Goal: Task Accomplishment & Management: Manage account settings

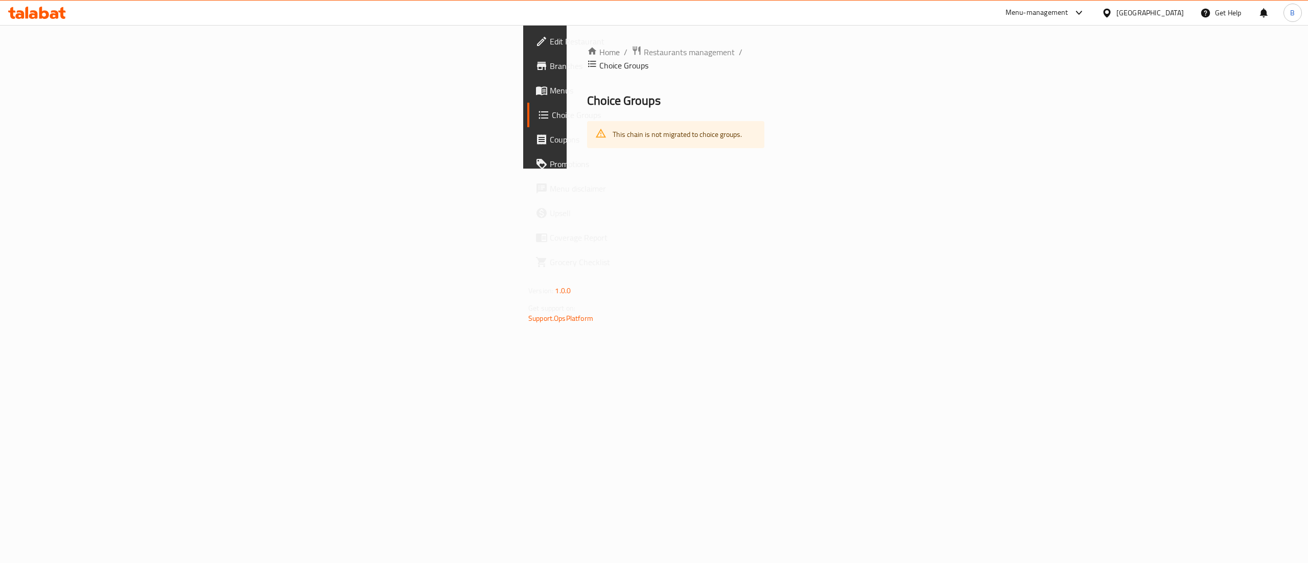
drag, startPoint x: 0, startPoint y: 0, endPoint x: 824, endPoint y: 293, distance: 874.4
click at [785, 169] on div "Home / Restaurants management / Choice Groups Choice Groups This chain is not m…" at bounding box center [676, 97] width 218 height 144
click at [567, 43] on div "Home / Restaurants management / Choice Groups Choice Groups This chain is not m…" at bounding box center [676, 97] width 218 height 144
click at [644, 51] on span "Restaurants management" at bounding box center [689, 52] width 91 height 12
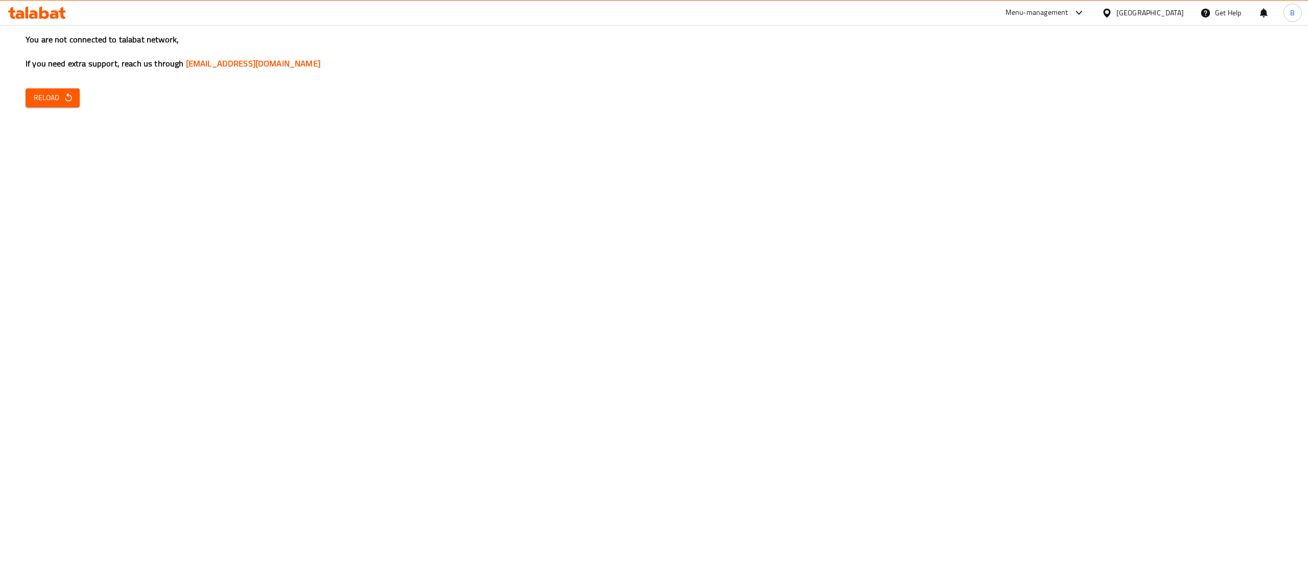
click at [61, 92] on span "Reload" at bounding box center [53, 97] width 38 height 13
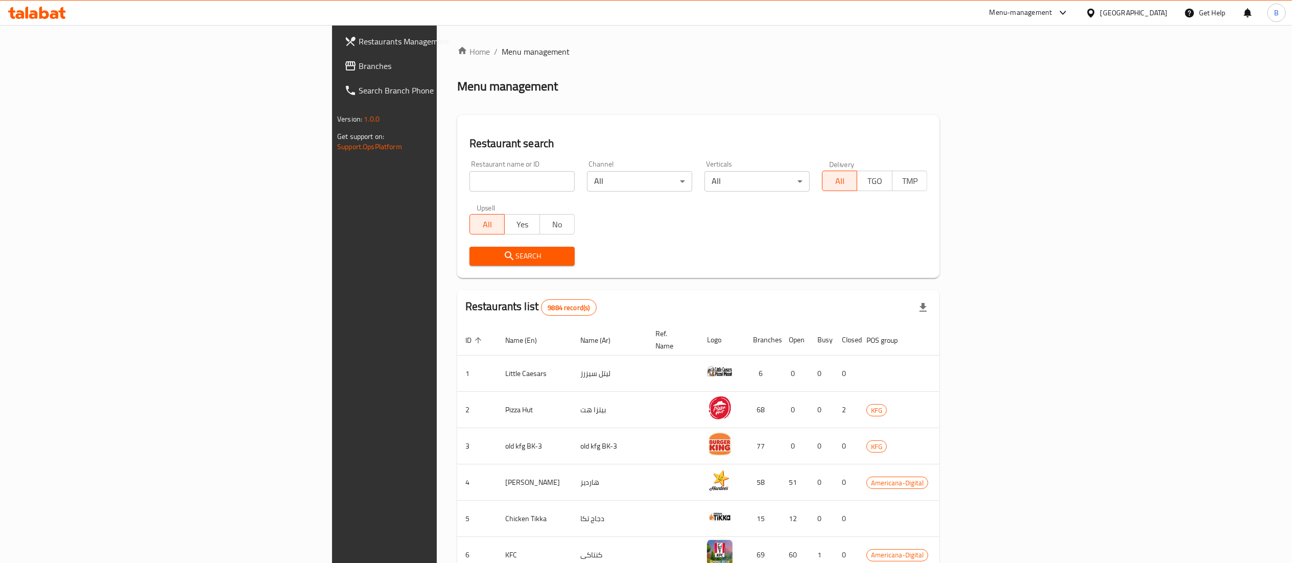
click at [470, 185] on input "search" at bounding box center [522, 181] width 105 height 20
type input "2"
type input "3la"
click button "Search" at bounding box center [522, 256] width 105 height 19
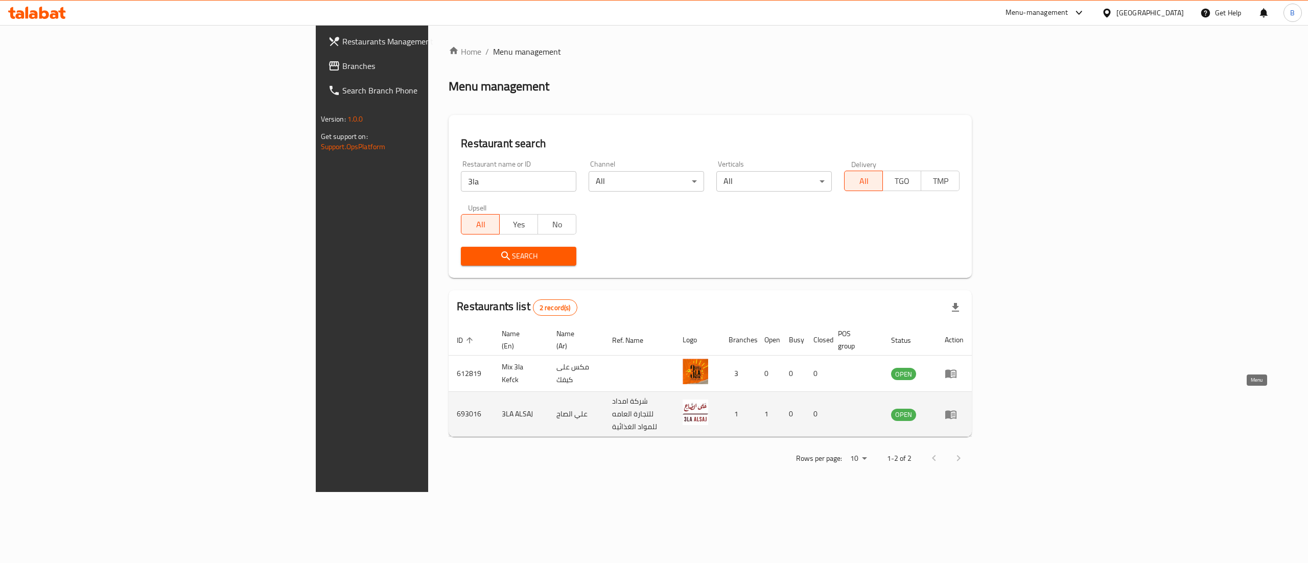
click at [964, 408] on link "enhanced table" at bounding box center [954, 414] width 19 height 12
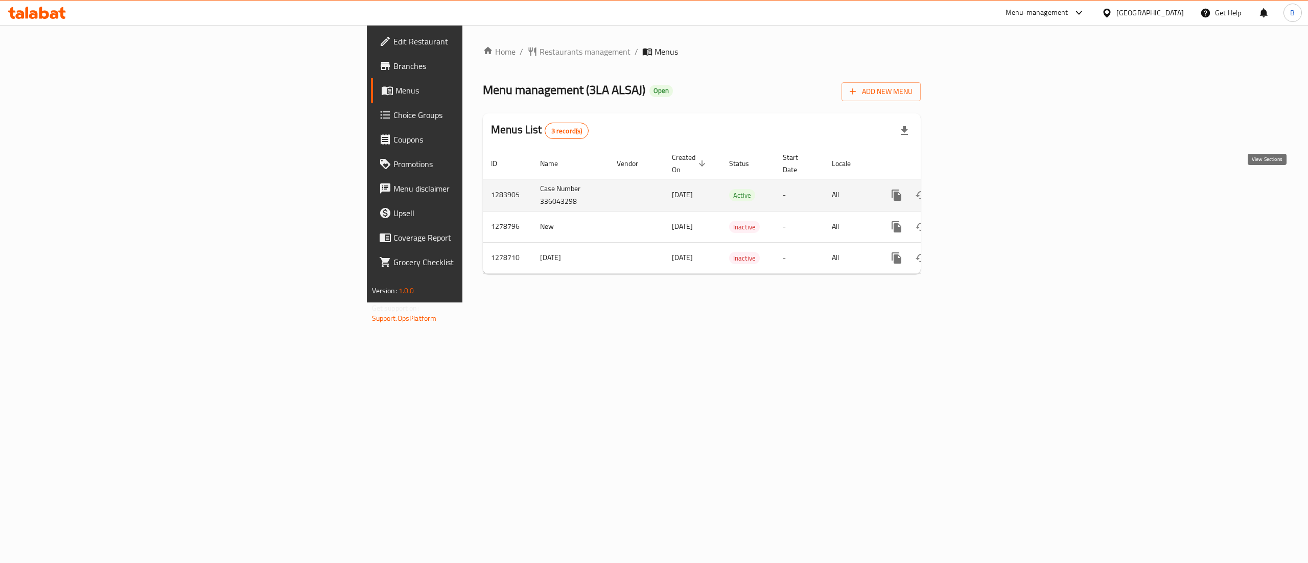
click at [983, 183] on link "enhanced table" at bounding box center [970, 195] width 25 height 25
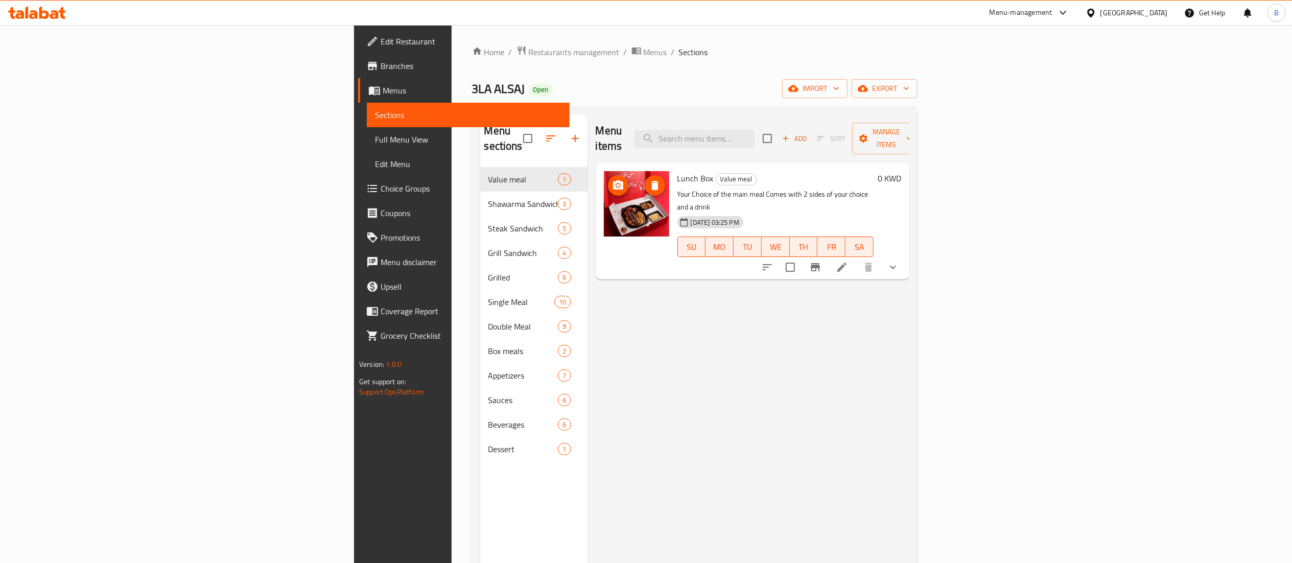
click at [604, 210] on img at bounding box center [636, 203] width 65 height 65
click at [608, 179] on span "upload picture" at bounding box center [618, 185] width 20 height 12
click at [721, 277] on div "Menu items Add Sort Manage items Lunch Box Value meal Your Choice of the main m…" at bounding box center [749, 395] width 322 height 563
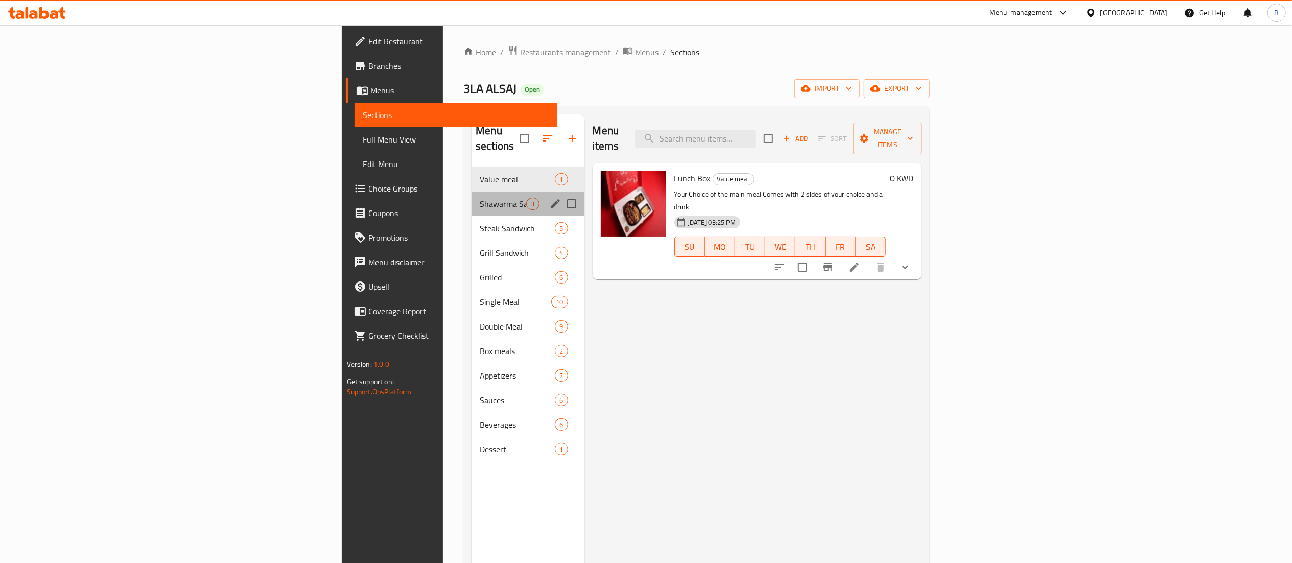
click at [480, 198] on span "Shawarma Sandwich" at bounding box center [503, 204] width 47 height 12
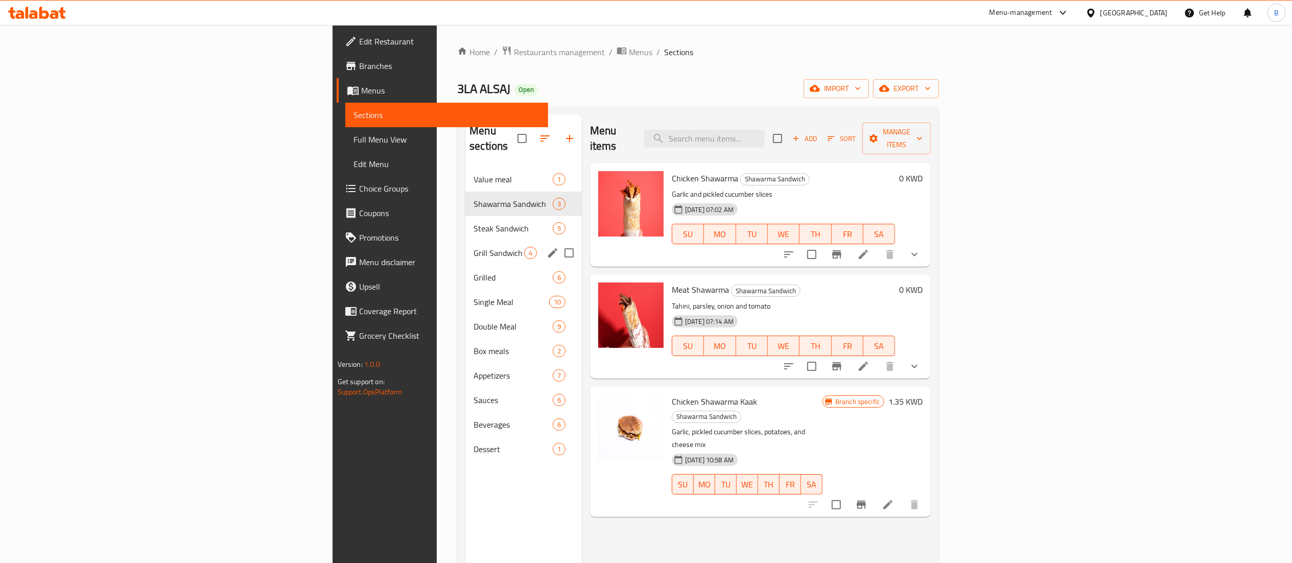
click at [466, 241] on div "Grill Sandwich 4" at bounding box center [524, 253] width 117 height 25
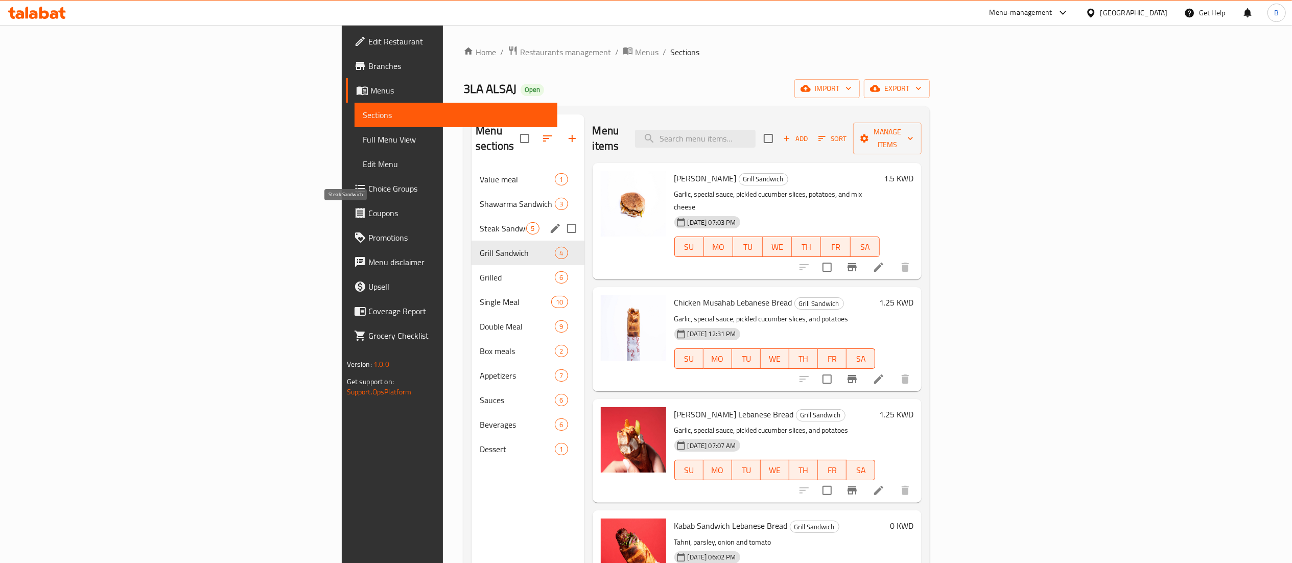
click at [480, 222] on span "Steak Sandwich" at bounding box center [503, 228] width 47 height 12
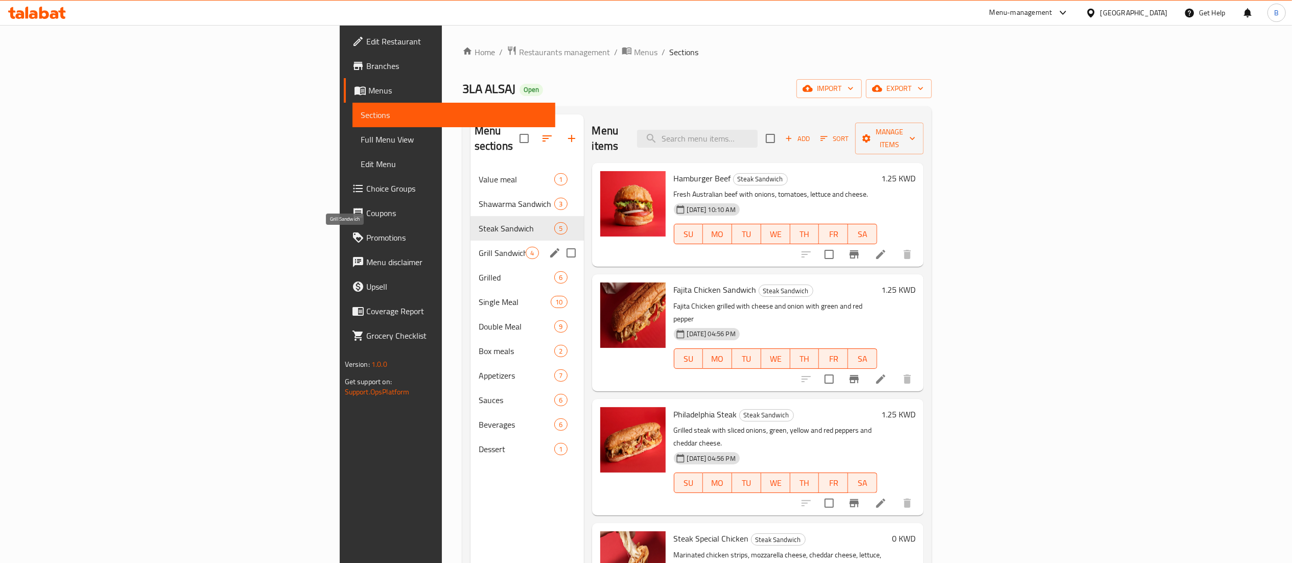
click at [471, 245] on div "Grill Sandwich 4" at bounding box center [527, 253] width 113 height 25
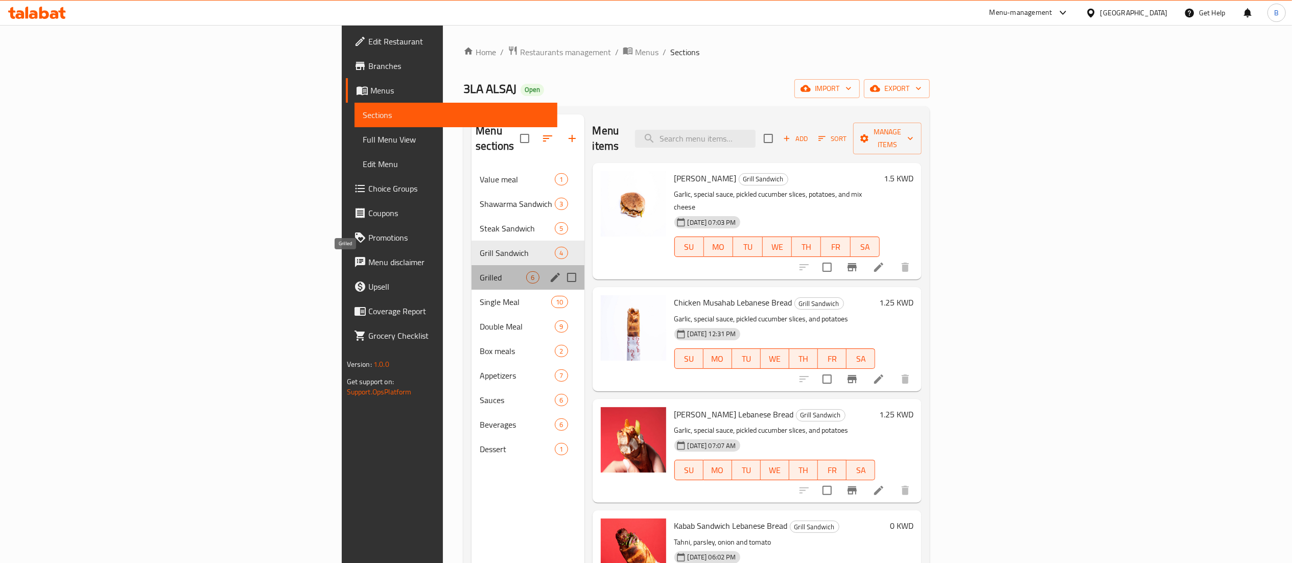
click at [480, 271] on span "Grilled" at bounding box center [503, 277] width 47 height 12
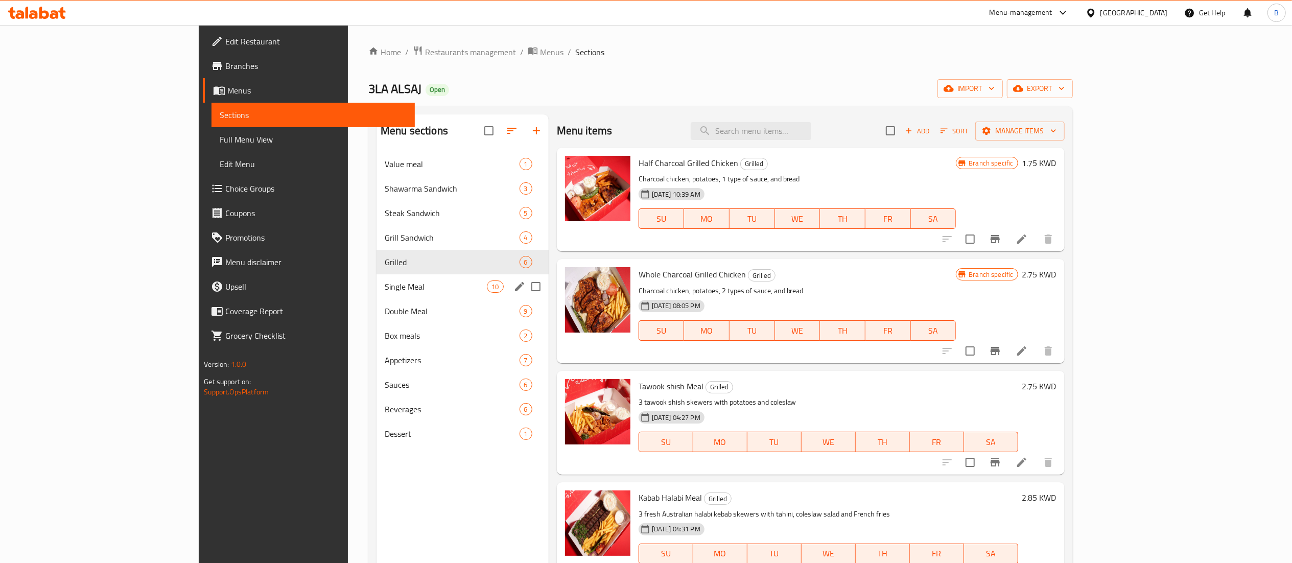
click at [377, 303] on div "Double Meal 9" at bounding box center [463, 311] width 172 height 25
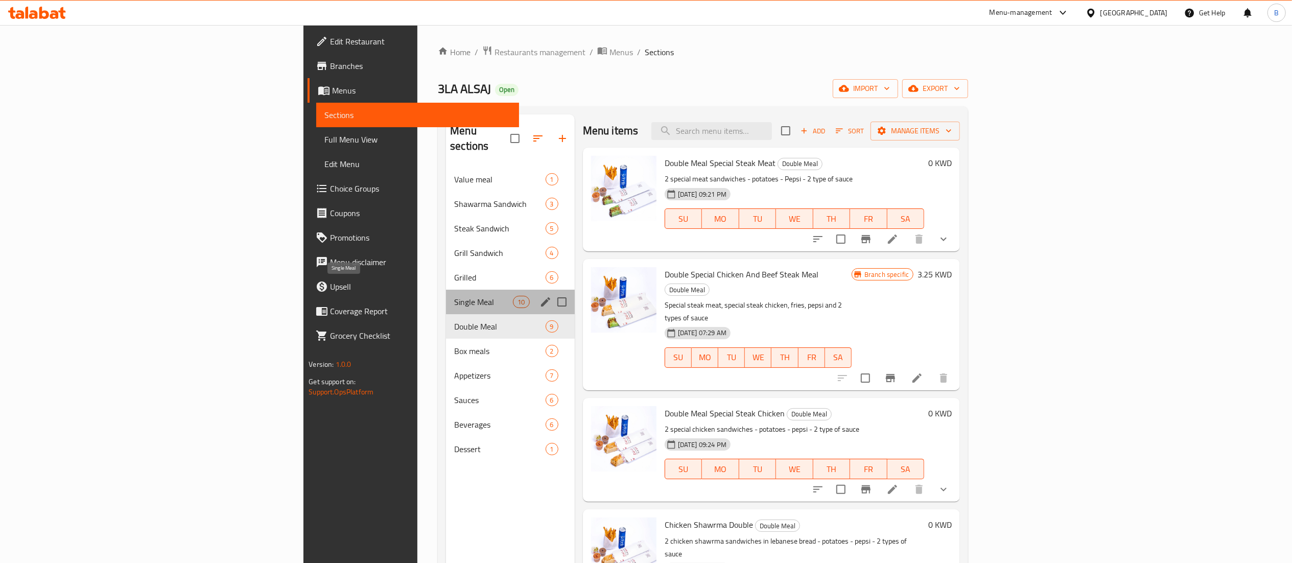
click at [454, 296] on span "Single Meal" at bounding box center [483, 302] width 59 height 12
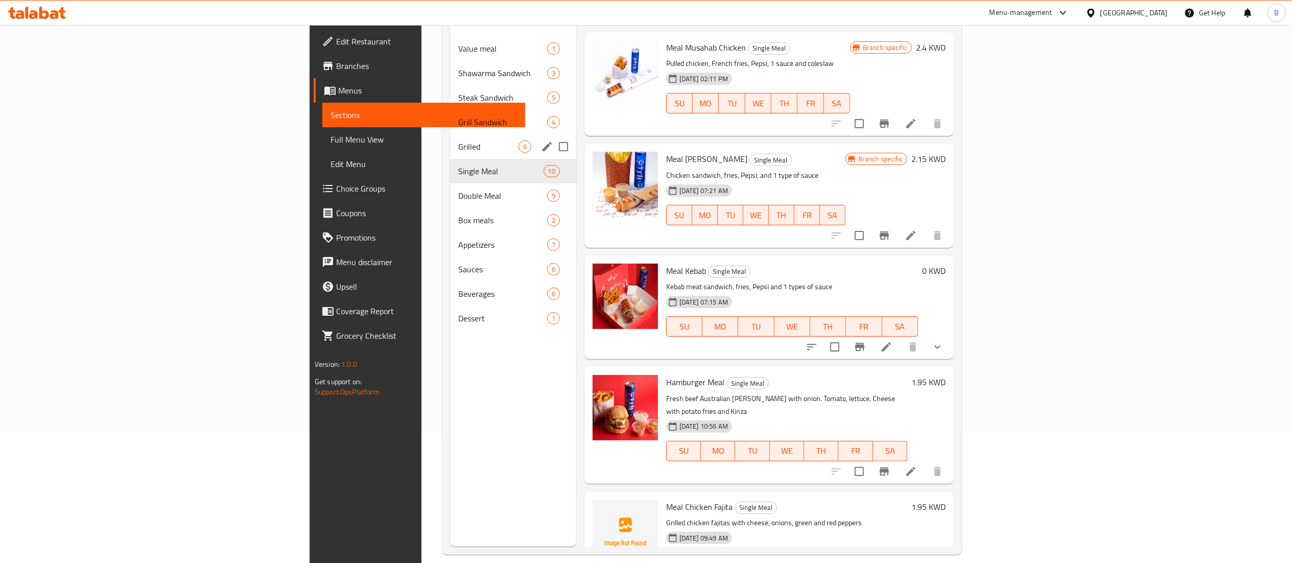
scroll to position [144, 0]
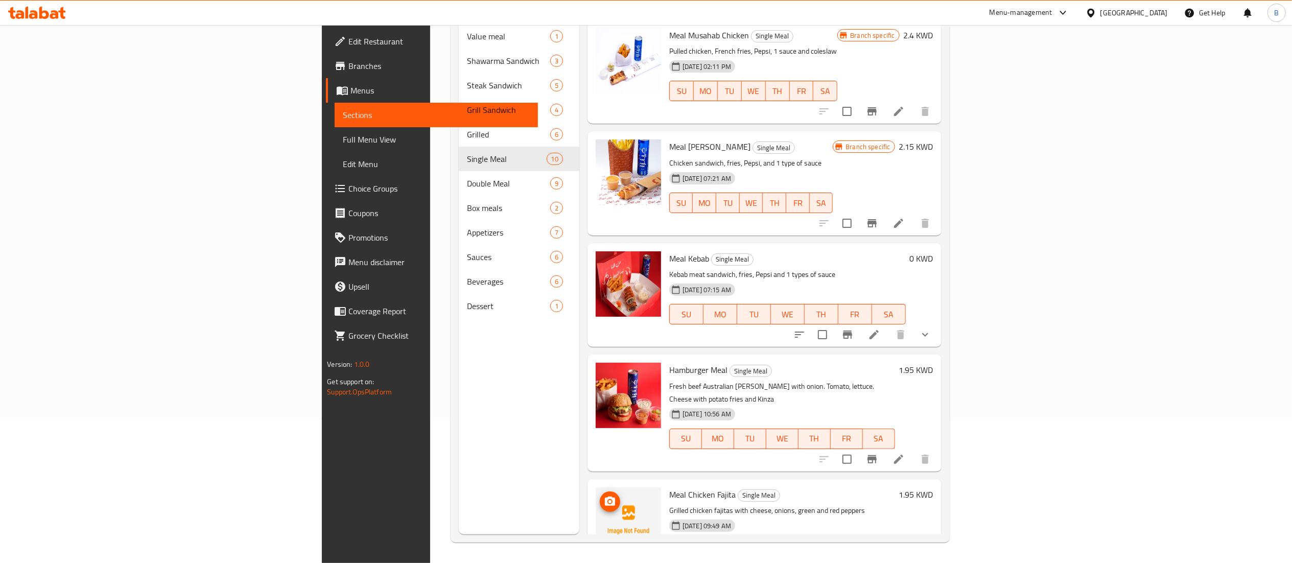
click at [596, 498] on img at bounding box center [628, 519] width 65 height 65
click at [600, 496] on span "upload picture" at bounding box center [610, 502] width 20 height 12
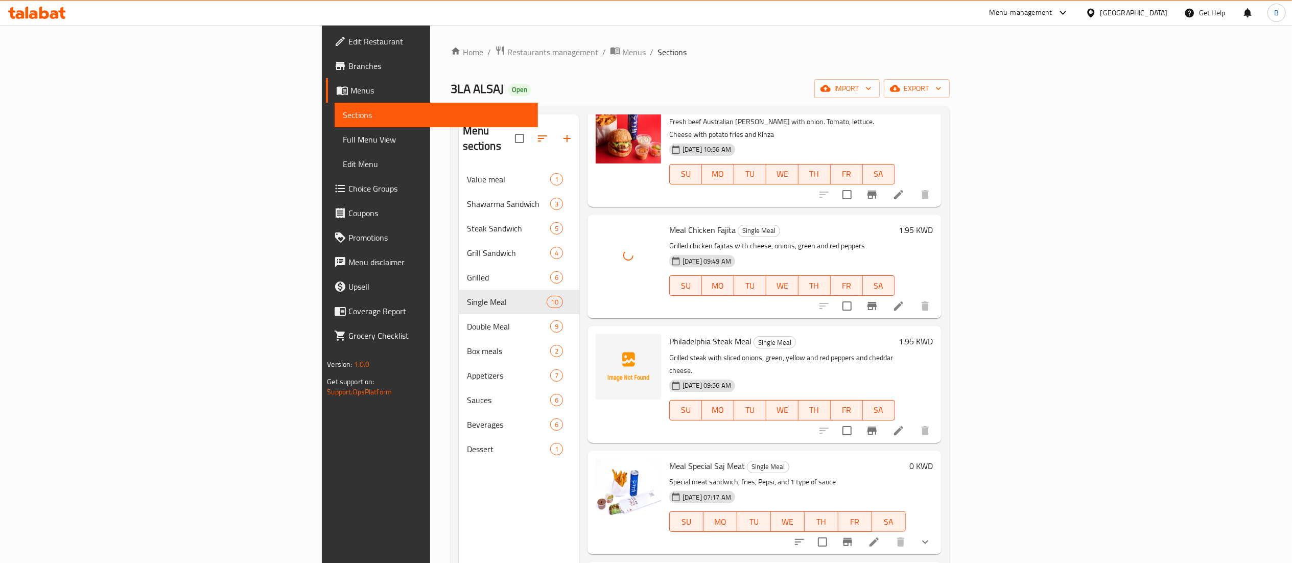
scroll to position [409, 0]
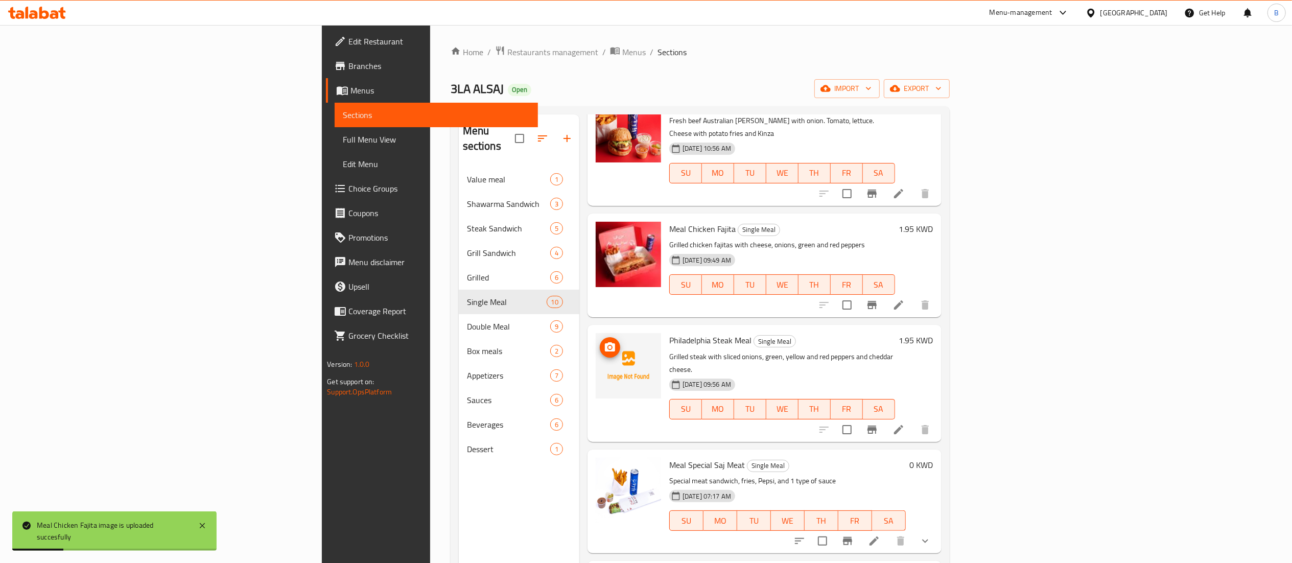
click at [596, 338] on img at bounding box center [628, 365] width 65 height 65
click at [605, 342] on icon "upload picture" at bounding box center [610, 346] width 10 height 9
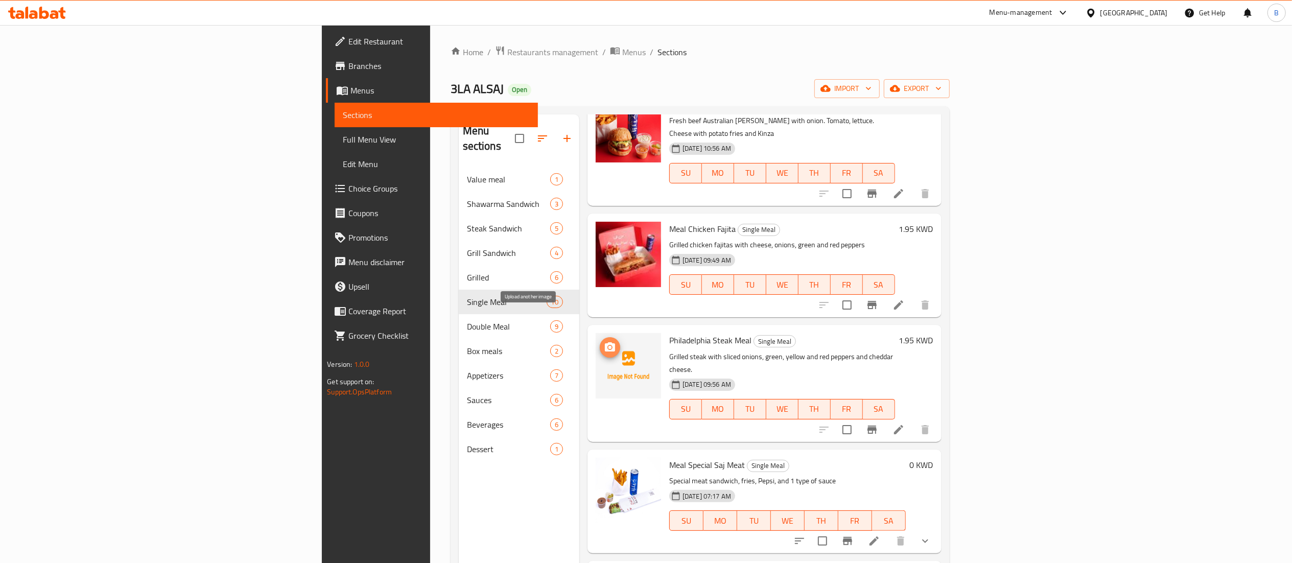
click at [605, 342] on icon "upload picture" at bounding box center [610, 346] width 10 height 9
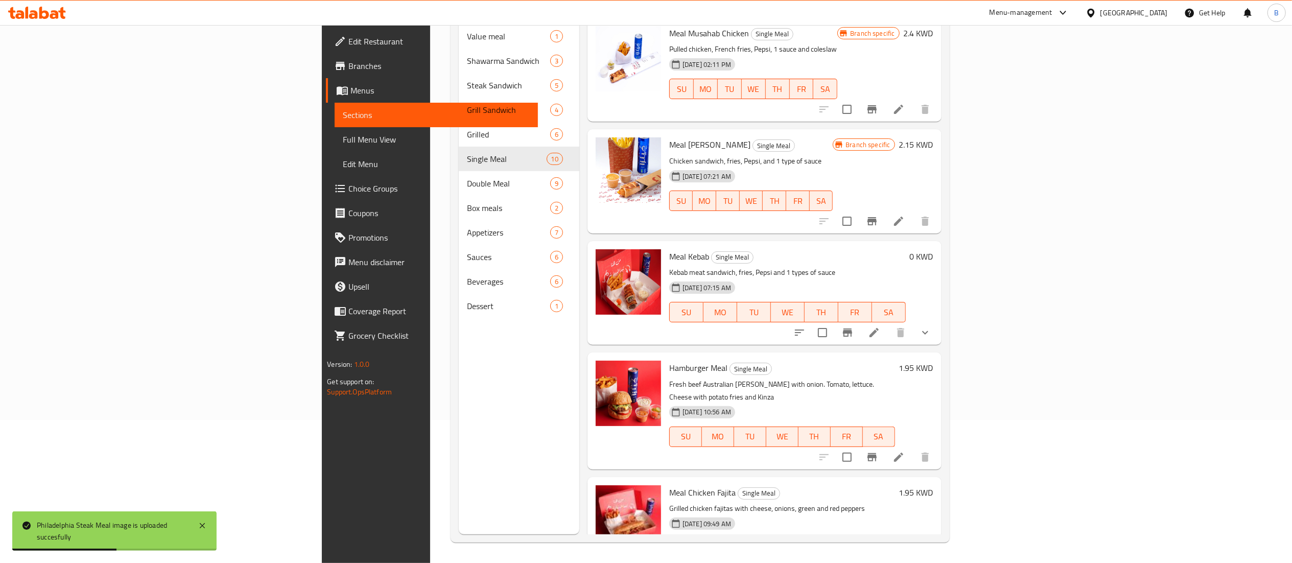
scroll to position [0, 0]
